Goal: Task Accomplishment & Management: Complete application form

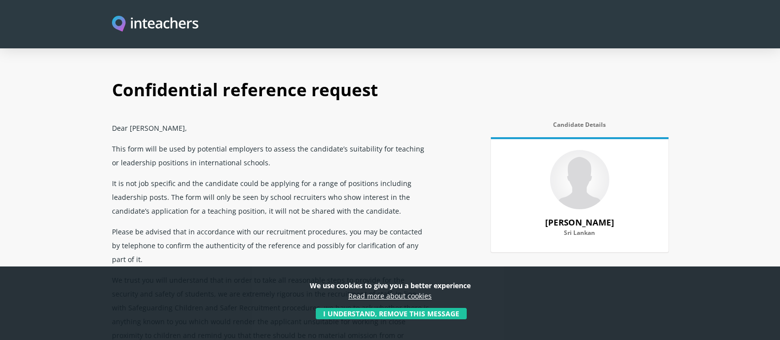
select select "2020"
select select "2022"
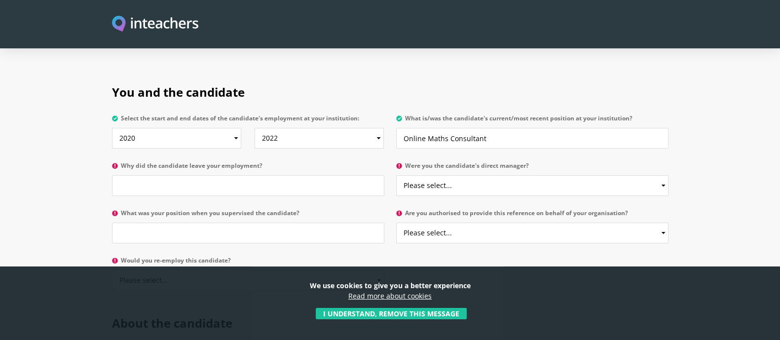
scroll to position [488, 0]
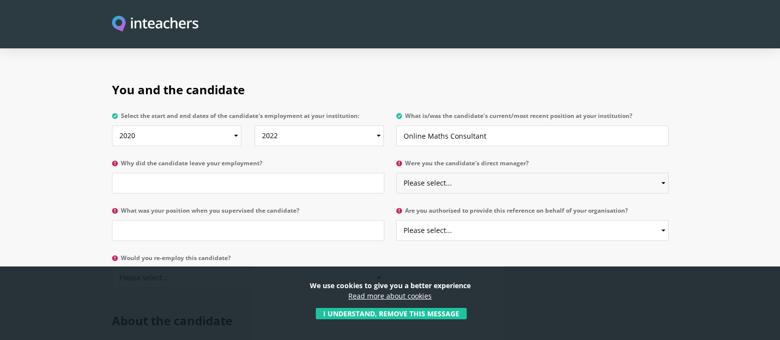
click at [488, 173] on select "Please select... Yes No" at bounding box center [532, 183] width 272 height 21
select select "Yes"
click at [396, 173] on select "Please select... Yes No" at bounding box center [532, 183] width 272 height 21
drag, startPoint x: 313, startPoint y: 159, endPoint x: 274, endPoint y: 157, distance: 39.5
click at [274, 173] on input "Why did the candidate leave your employment?" at bounding box center [248, 183] width 272 height 21
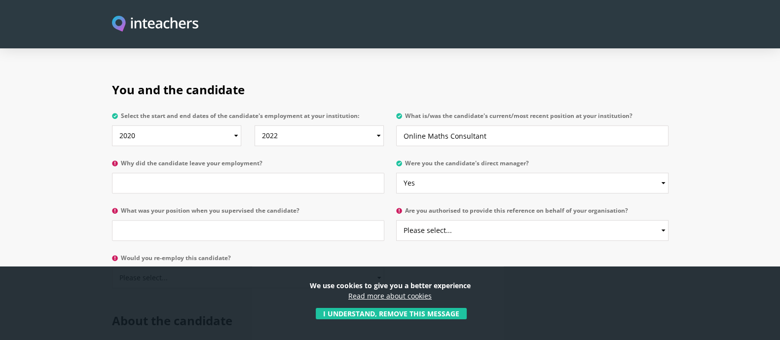
click at [225, 160] on label "Why did the candidate leave your employment?" at bounding box center [248, 166] width 272 height 13
click at [225, 173] on input "Why did the candidate leave your employment?" at bounding box center [248, 183] width 272 height 21
click at [225, 160] on label "Why did the candidate leave your employment?" at bounding box center [248, 166] width 272 height 13
click at [225, 173] on input "Why did the candidate leave your employment?" at bounding box center [248, 183] width 272 height 21
click at [225, 160] on label "Why did the candidate leave your employment?" at bounding box center [248, 166] width 272 height 13
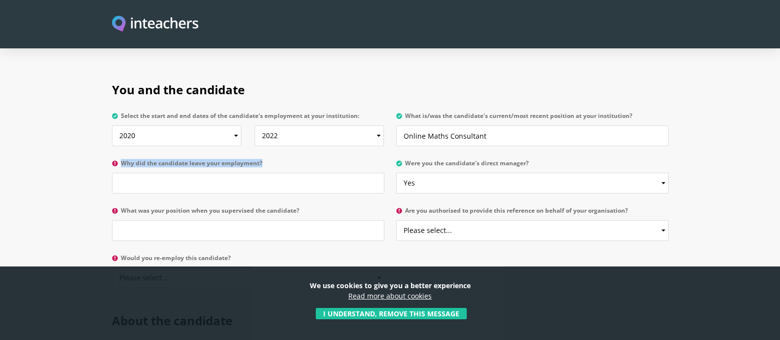
click at [225, 173] on input "Why did the candidate leave your employment?" at bounding box center [248, 183] width 272 height 21
copy label "Why did the candidate leave your employment?"
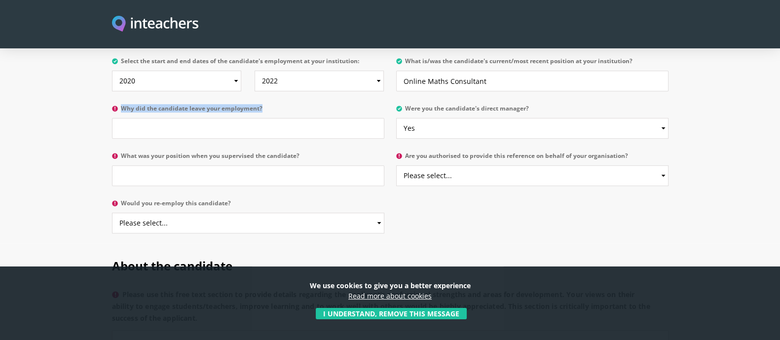
scroll to position [553, 0]
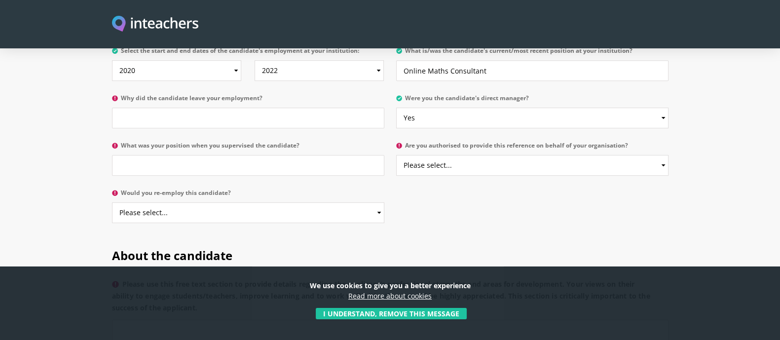
click at [259, 142] on label "What was your position when you supervised the candidate?" at bounding box center [248, 148] width 272 height 13
click at [259, 155] on input "What was your position when you supervised the candidate?" at bounding box center [248, 165] width 272 height 21
click at [259, 142] on label "What was your position when you supervised the candidate?" at bounding box center [248, 148] width 272 height 13
click at [259, 155] on input "What was your position when you supervised the candidate?" at bounding box center [248, 165] width 272 height 21
click at [259, 142] on label "What was your position when you supervised the candidate?" at bounding box center [248, 148] width 272 height 13
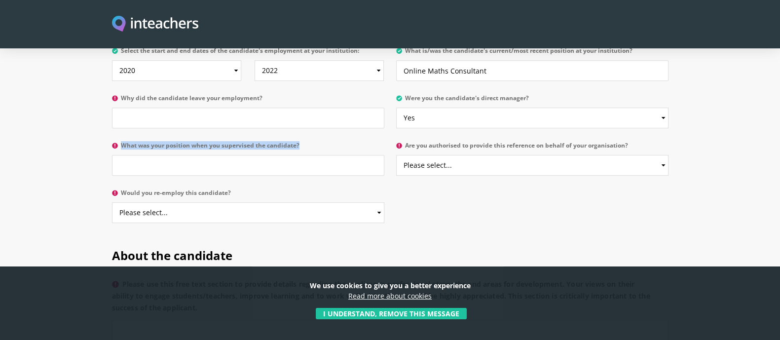
click at [259, 155] on input "What was your position when you supervised the candidate?" at bounding box center [248, 165] width 272 height 21
copy label "What was your position when you supervised the candidate?"
click at [202, 155] on input "What was your position when you supervised the candidate?" at bounding box center [248, 165] width 272 height 21
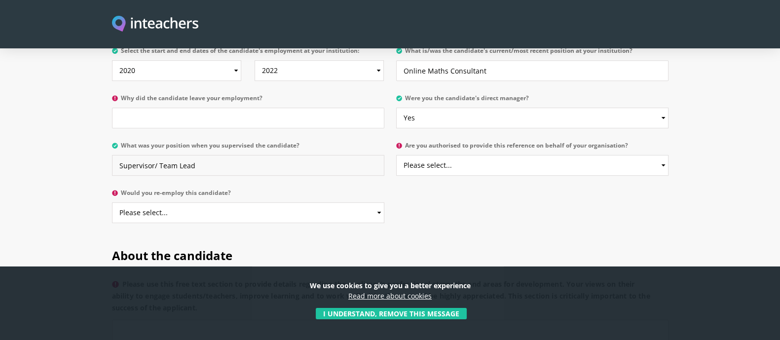
type input "Supervisor/ Team Lead"
drag, startPoint x: 469, startPoint y: 140, endPoint x: 448, endPoint y: 143, distance: 20.9
click at [448, 155] on select "Please select... Yes No" at bounding box center [532, 165] width 272 height 21
select select "Yes"
click at [396, 155] on select "Please select... Yes No" at bounding box center [532, 165] width 272 height 21
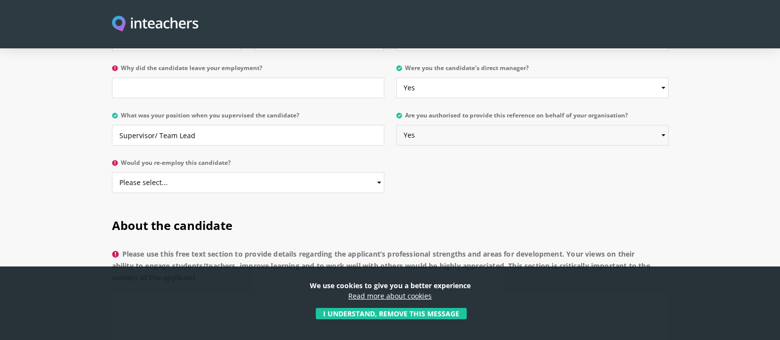
scroll to position [588, 0]
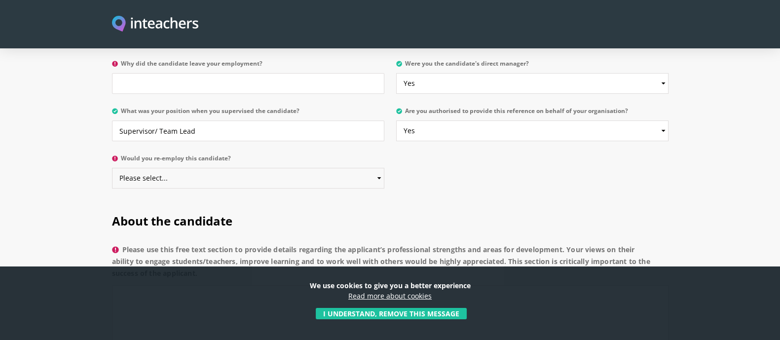
click at [316, 168] on select "Please select... Yes No" at bounding box center [248, 178] width 272 height 21
select select "Yes"
click at [112, 168] on select "Please select... Yes No" at bounding box center [248, 178] width 272 height 21
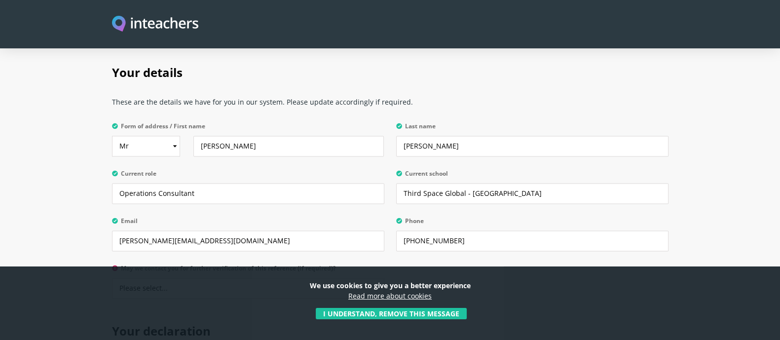
scroll to position [1864, 0]
click at [204, 184] on input "Operations Consultant" at bounding box center [248, 194] width 272 height 21
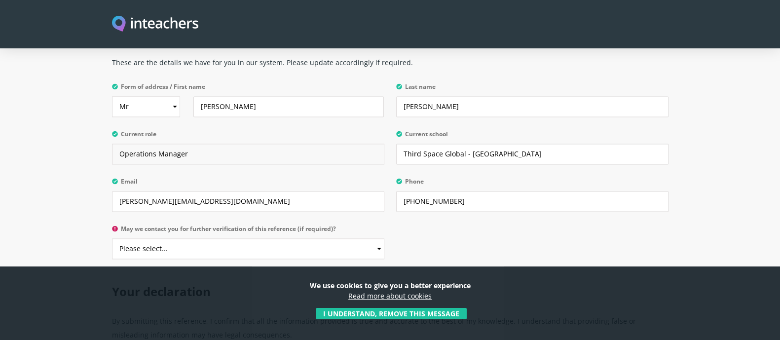
scroll to position [1912, 0]
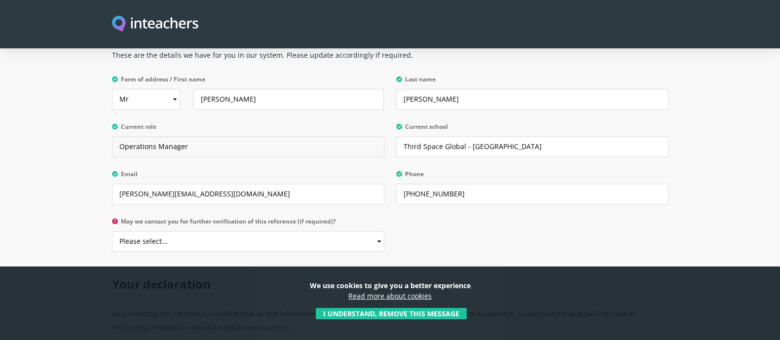
type input "Operations Manager"
click at [232, 231] on select "Please select... Yes No" at bounding box center [248, 241] width 272 height 21
select select "Yes"
click at [112, 231] on select "Please select... Yes No" at bounding box center [248, 241] width 272 height 21
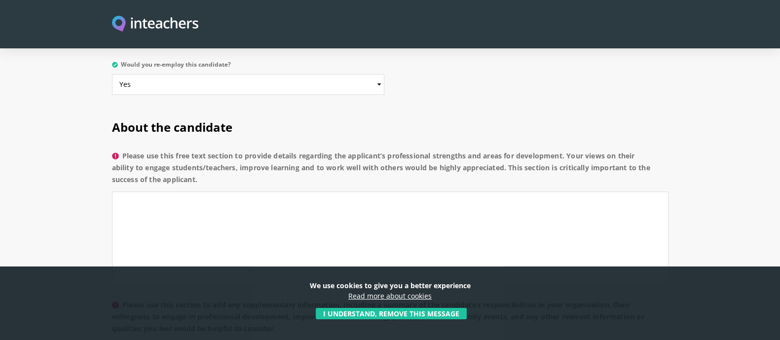
scroll to position [681, 0]
drag, startPoint x: 213, startPoint y: 152, endPoint x: 125, endPoint y: 120, distance: 94.0
click at [125, 147] on p "Please use this free text section to provide details regarding the applicant’s …" at bounding box center [390, 221] width 557 height 149
copy label "Please use this free text section to provide details regarding the applicant’s …"
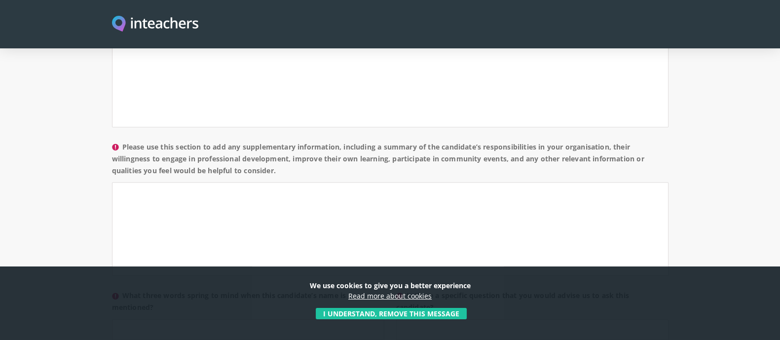
scroll to position [840, 0]
